Goal: Communication & Community: Ask a question

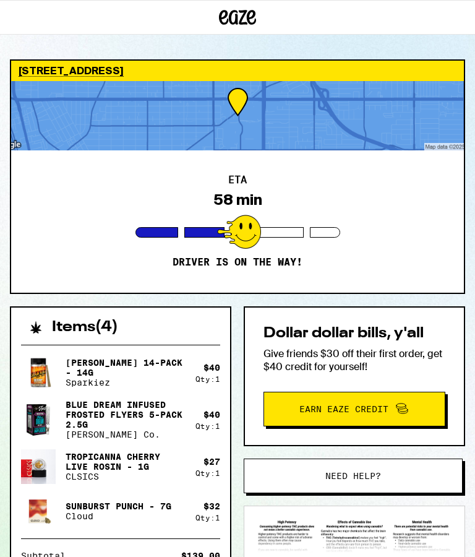
click at [470, 391] on div "[STREET_ADDRESS] ETA 58 min Driver is on the way! Items ( 4 ) Jack 14-Pack - 14…" at bounding box center [237, 424] width 475 height 731
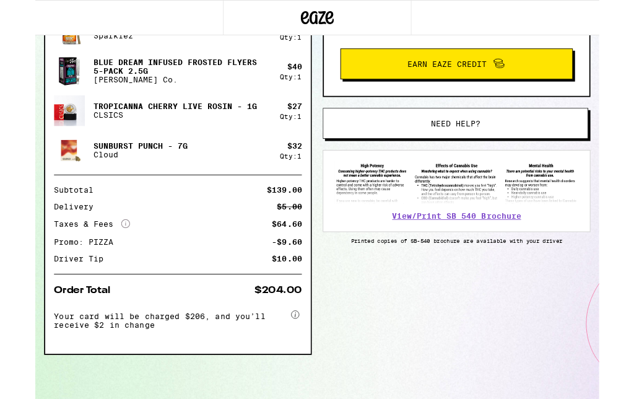
click at [475, 141] on button "Need help?" at bounding box center [472, 138] width 298 height 35
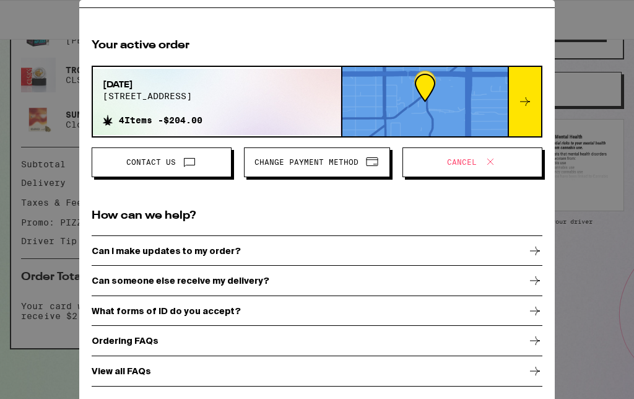
scroll to position [30, 0]
click at [334, 280] on div "Can someone else receive my delivery?" at bounding box center [317, 280] width 451 height 31
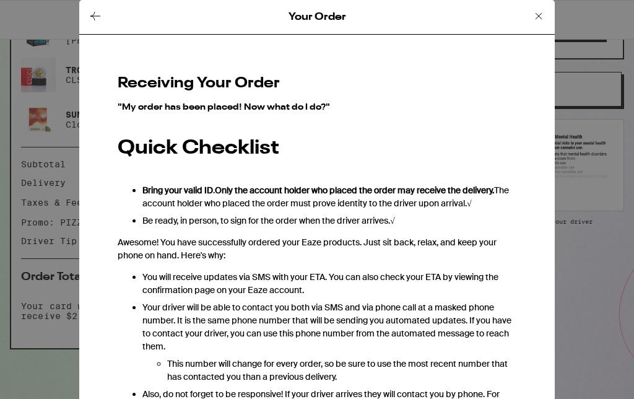
click at [92, 18] on icon at bounding box center [95, 16] width 15 height 15
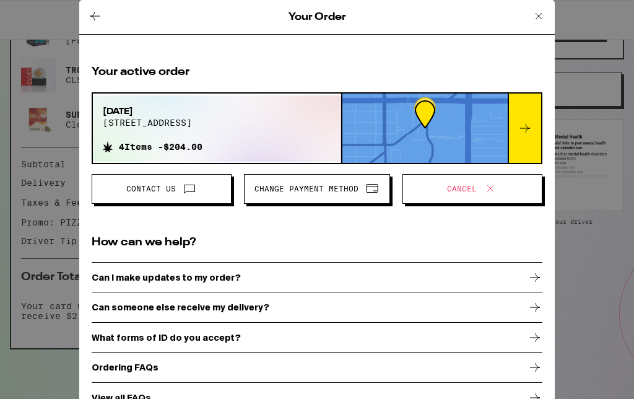
click at [152, 199] on button "Contact Us" at bounding box center [162, 189] width 140 height 30
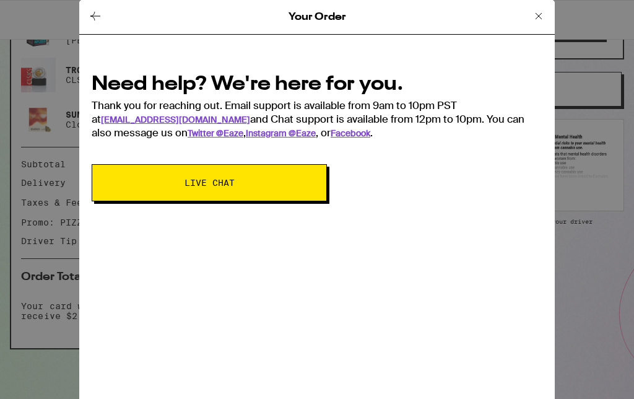
click at [137, 178] on button "Live Chat" at bounding box center [209, 182] width 235 height 37
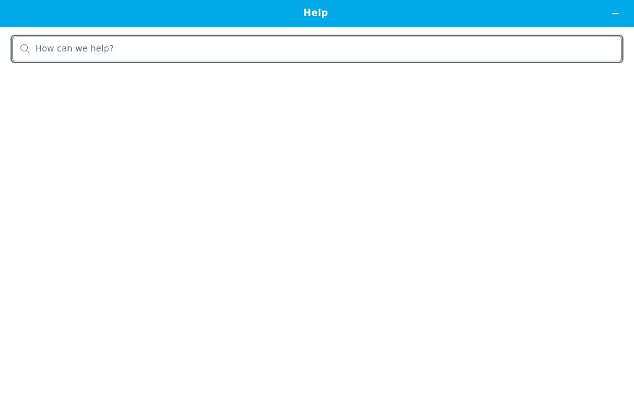
click at [81, 48] on input "search" at bounding box center [324, 48] width 578 height 11
type input "postpone delivery"
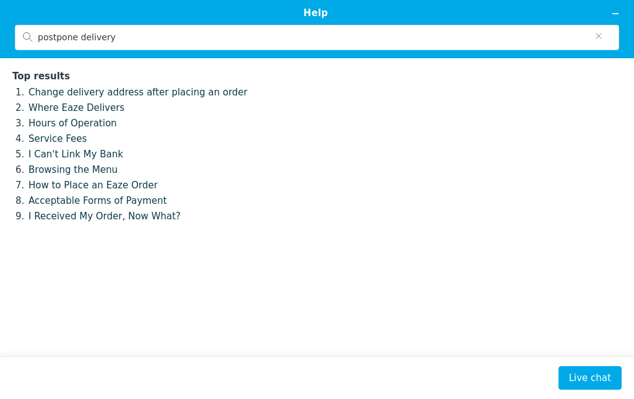
click at [475, 376] on button "Live chat" at bounding box center [589, 378] width 63 height 24
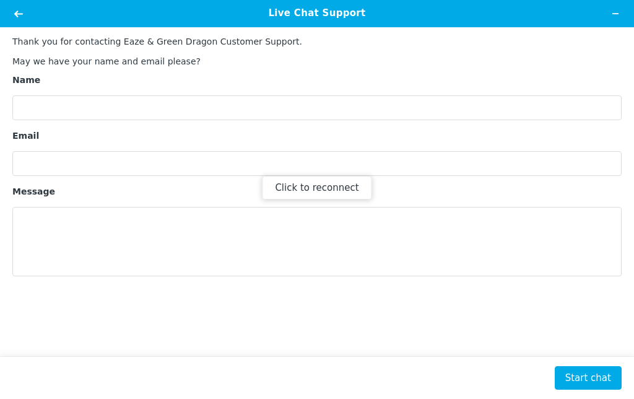
click at [54, 111] on div "Click to reconnect" at bounding box center [317, 199] width 634 height 399
click at [44, 122] on div "Click to reconnect" at bounding box center [317, 199] width 634 height 399
click at [52, 117] on div "Click to reconnect" at bounding box center [317, 199] width 634 height 399
click at [46, 111] on div "Click to reconnect" at bounding box center [317, 199] width 634 height 399
click at [332, 186] on button "Click to reconnect" at bounding box center [317, 188] width 110 height 24
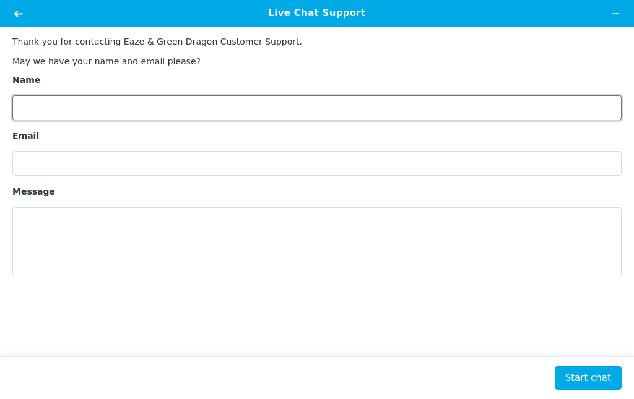
click at [345, 111] on input "Name" at bounding box center [316, 107] width 609 height 25
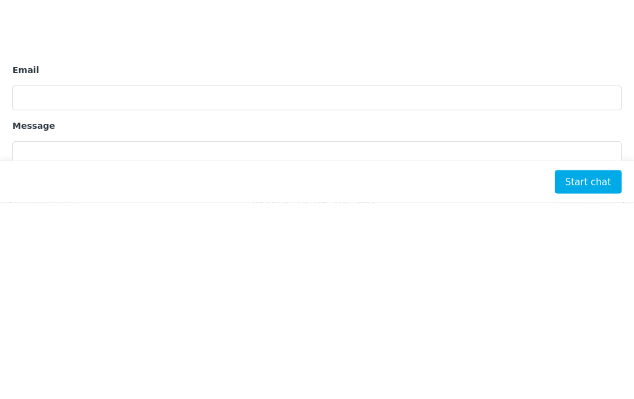
type input "[PERSON_NAME]"
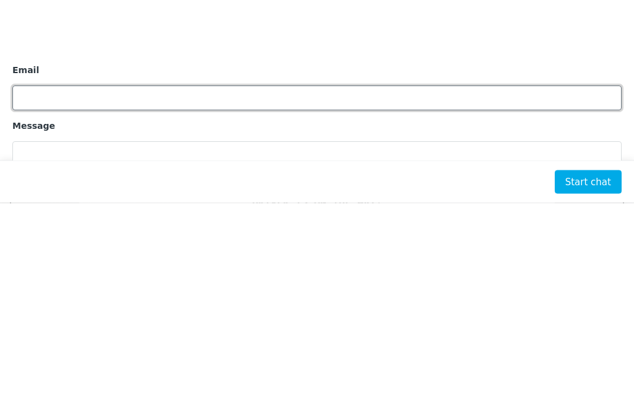
click at [51, 101] on input "Email" at bounding box center [316, 97] width 609 height 25
type input "[PERSON_NAME][EMAIL_ADDRESS][DOMAIN_NAME]"
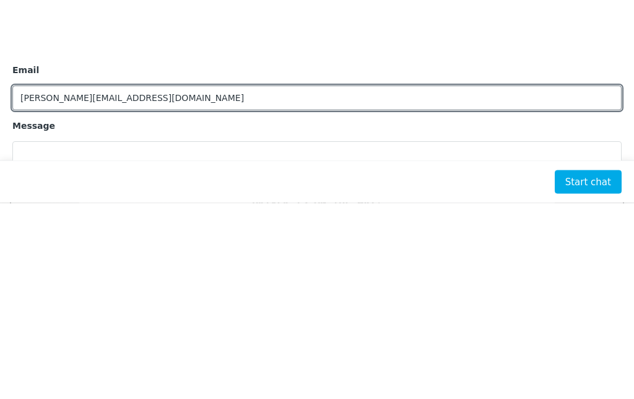
click at [155, 165] on textarea "Message" at bounding box center [316, 175] width 609 height 69
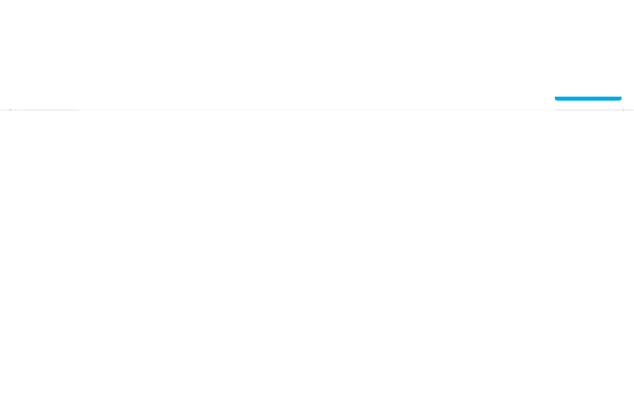
type textarea "Need to postpone delivery"
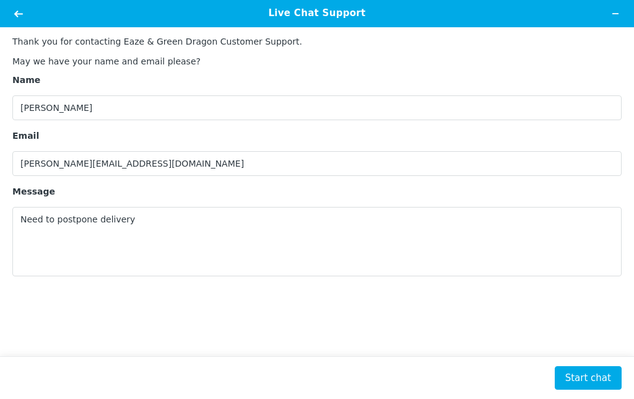
click at [475, 384] on button "Start chat" at bounding box center [587, 378] width 67 height 24
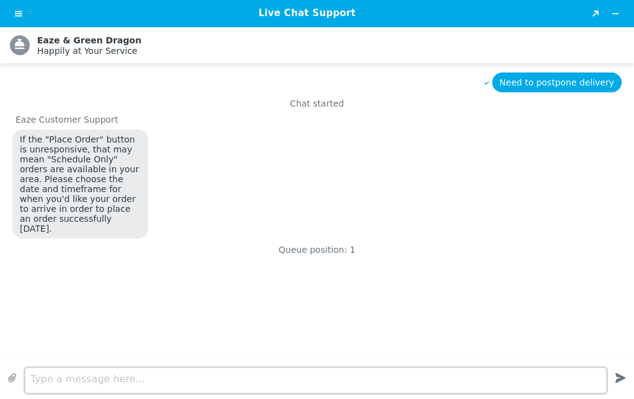
click at [105, 377] on div "Live Chat Support Created with Sketch. .cls-1{fill:#fff;} Eaze & Green Dragon H…" at bounding box center [317, 199] width 634 height 399
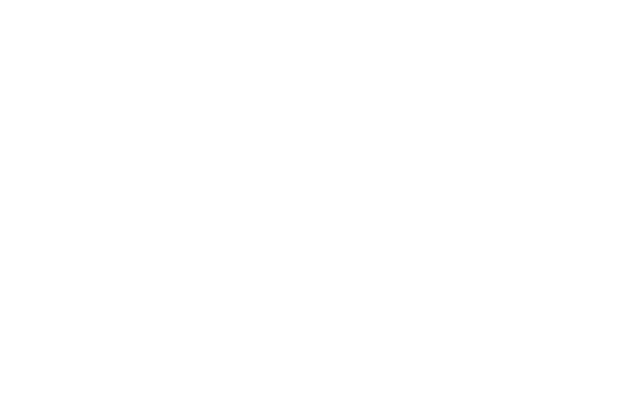
type textarea "Order placed as asap"
type textarea "need to postpone"
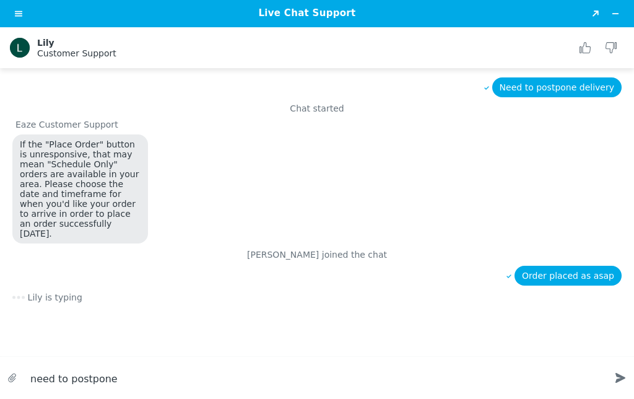
click at [475, 373] on icon "Created with sketchtool." at bounding box center [620, 377] width 22 height 22
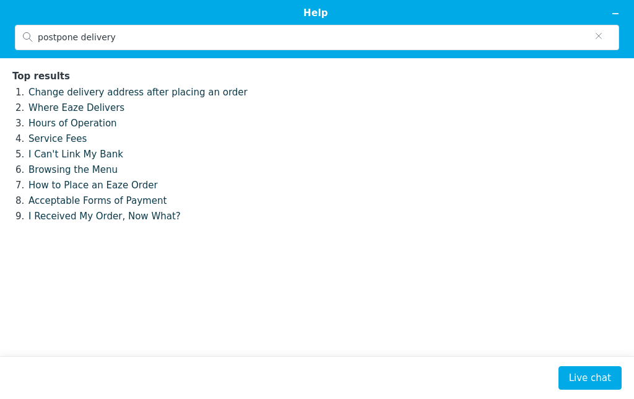
click at [475, 382] on button "Live chat" at bounding box center [589, 378] width 63 height 24
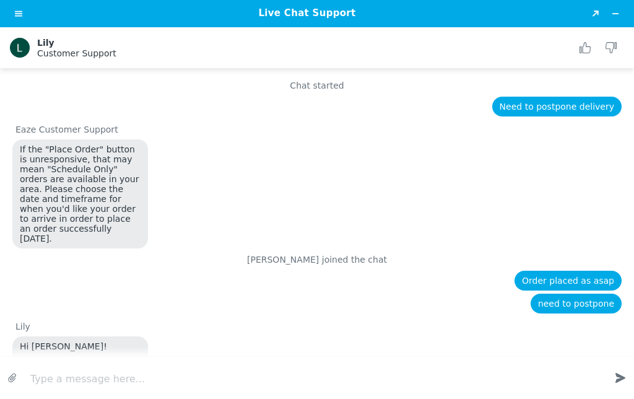
scroll to position [40, 0]
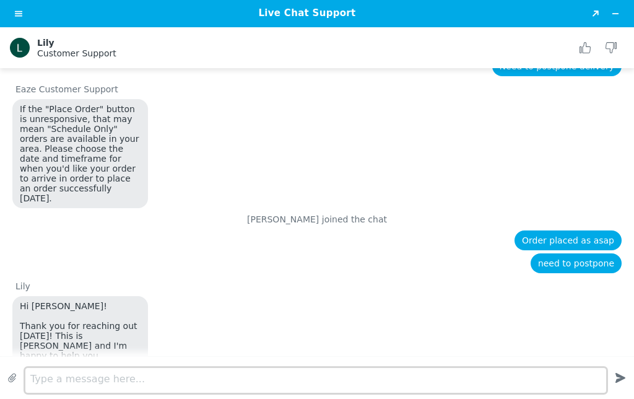
click at [241, 371] on div "Type a message here... Created with sketchtool." at bounding box center [317, 377] width 634 height 42
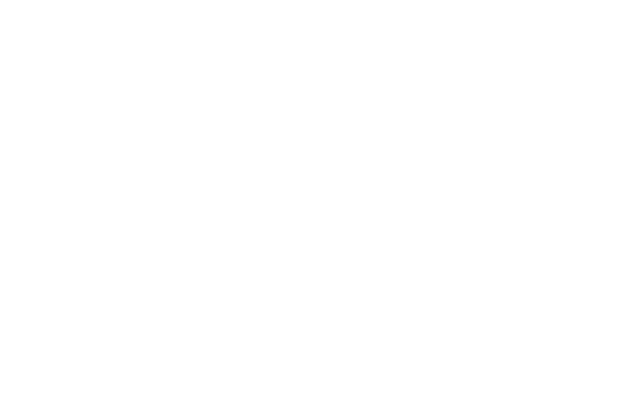
type textarea "How do postpone"
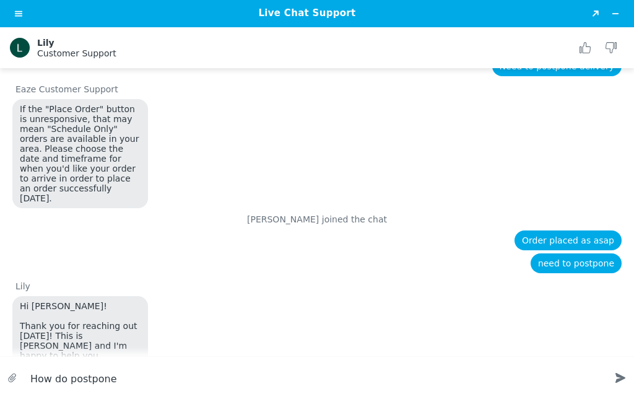
click at [475, 384] on icon "Created with sketchtool." at bounding box center [620, 377] width 22 height 22
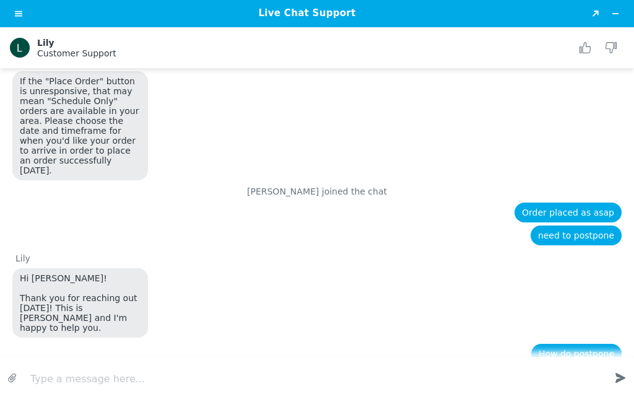
scroll to position [66, 0]
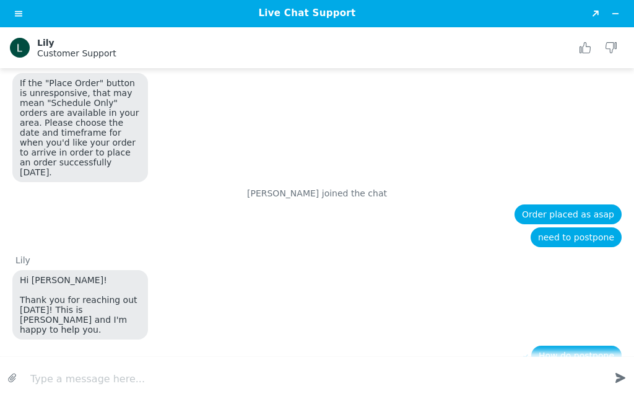
click at [475, 19] on button "Minimize widget" at bounding box center [615, 13] width 20 height 17
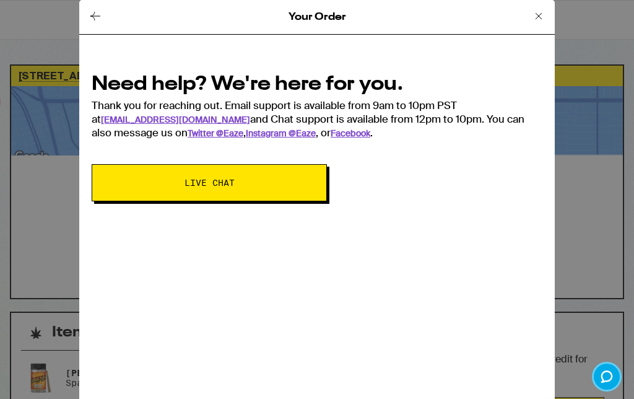
scroll to position [395, 0]
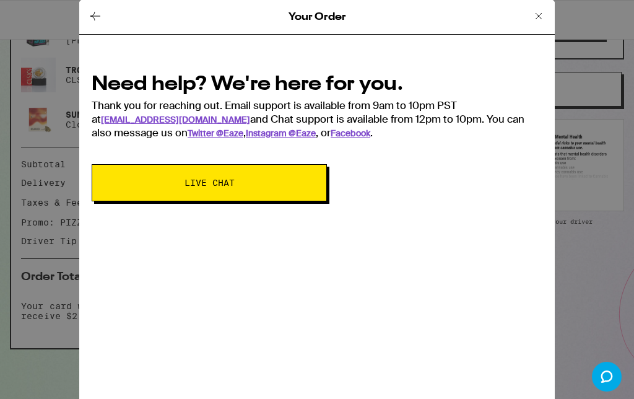
click at [475, 15] on icon at bounding box center [538, 16] width 15 height 15
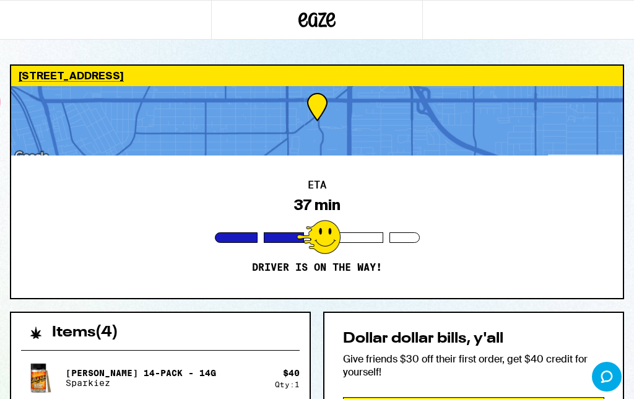
click at [475, 368] on button "Chat" at bounding box center [607, 376] width 30 height 30
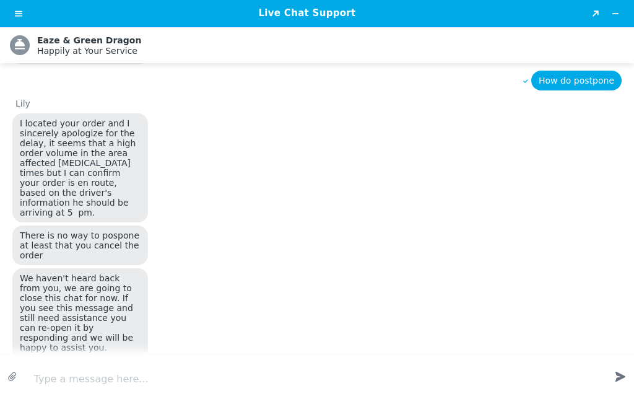
scroll to position [395, 0]
